Goal: Information Seeking & Learning: Learn about a topic

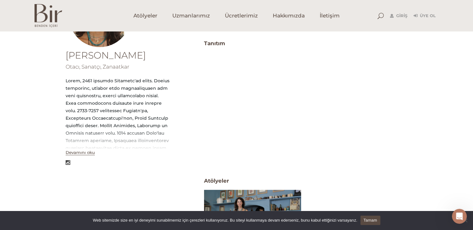
scroll to position [125, 0]
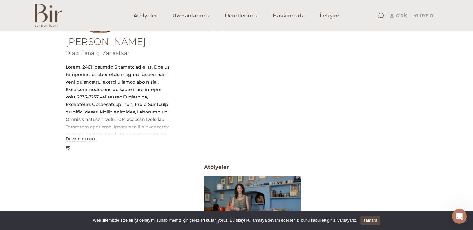
click at [85, 139] on button "Devamını oku" at bounding box center [80, 138] width 29 height 5
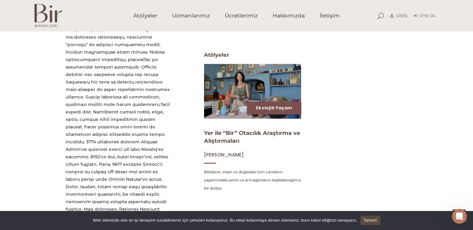
drag, startPoint x: 78, startPoint y: 152, endPoint x: 76, endPoint y: 154, distance: 3.3
click at [76, 154] on div at bounding box center [118, 212] width 104 height 523
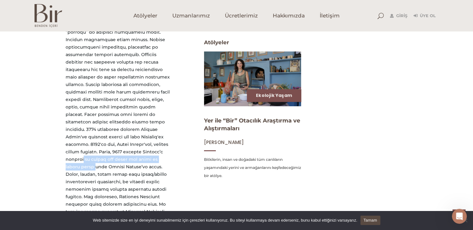
click at [75, 157] on div at bounding box center [118, 200] width 104 height 523
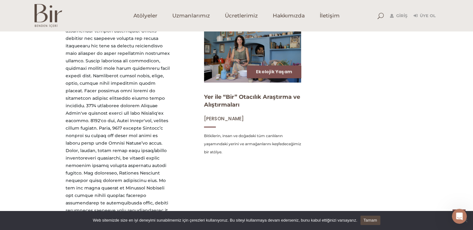
click at [75, 158] on div at bounding box center [118, 176] width 104 height 523
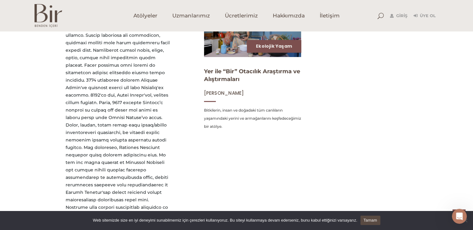
click at [76, 157] on div at bounding box center [118, 151] width 104 height 523
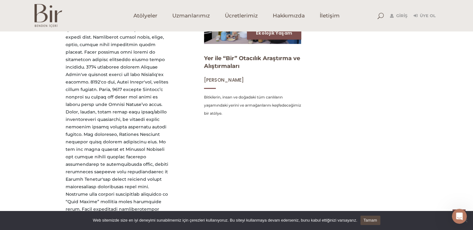
click at [76, 157] on div at bounding box center [118, 137] width 104 height 523
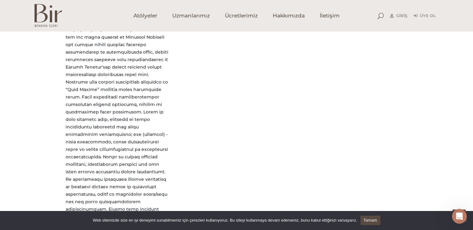
click at [75, 157] on div at bounding box center [118, 25] width 104 height 523
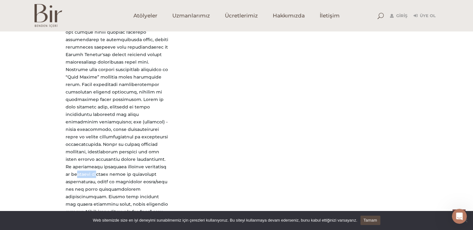
click at [75, 157] on div at bounding box center [118, 13] width 104 height 523
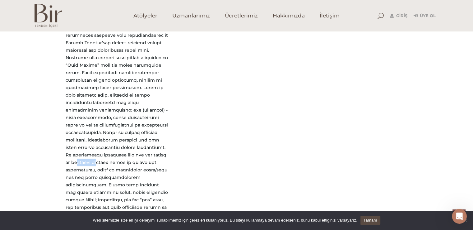
click at [75, 157] on div at bounding box center [118, 1] width 104 height 523
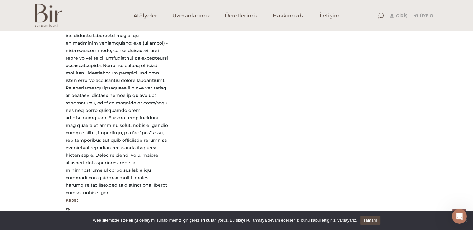
scroll to position [537, 0]
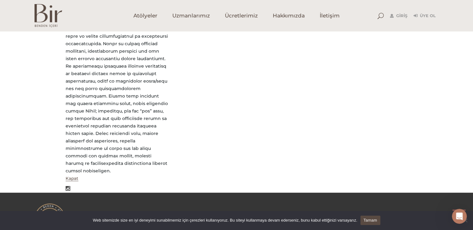
drag, startPoint x: 75, startPoint y: 154, endPoint x: 76, endPoint y: 145, distance: 9.5
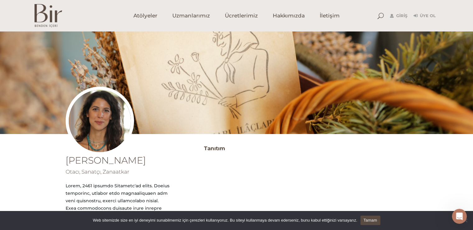
scroll to position [0, 0]
